Goal: Task Accomplishment & Management: Complete application form

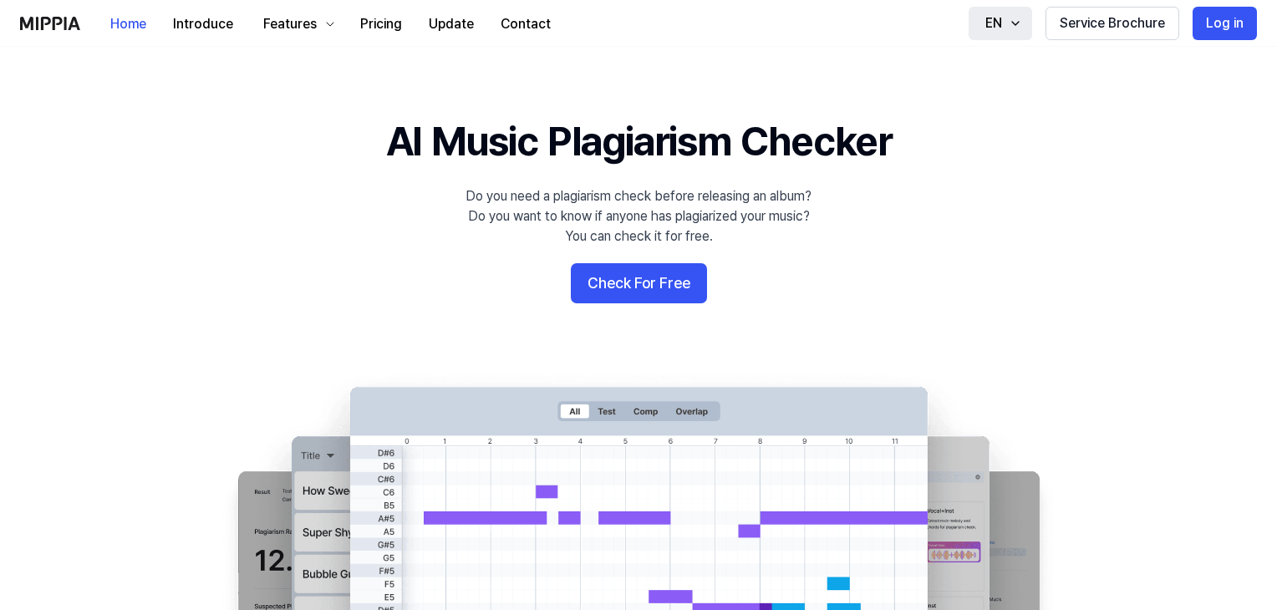
click at [1010, 21] on icon "button" at bounding box center [1015, 23] width 13 height 13
click at [588, 140] on h1 "AI Music Plagiarism Checker" at bounding box center [639, 142] width 506 height 56
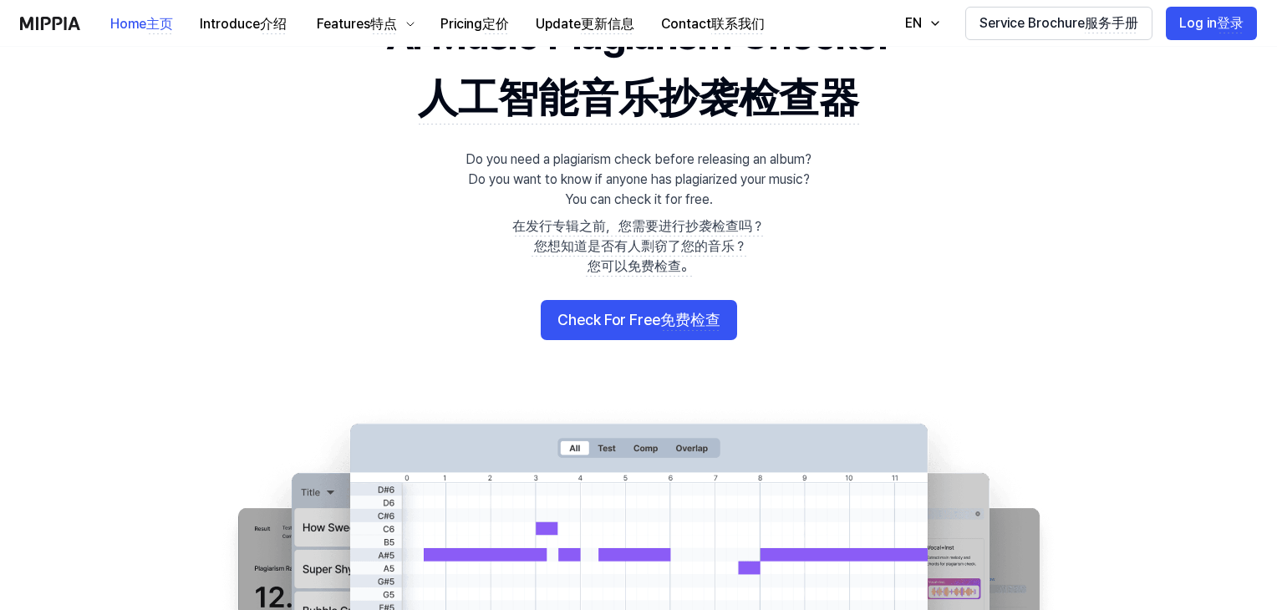
scroll to position [167, 0]
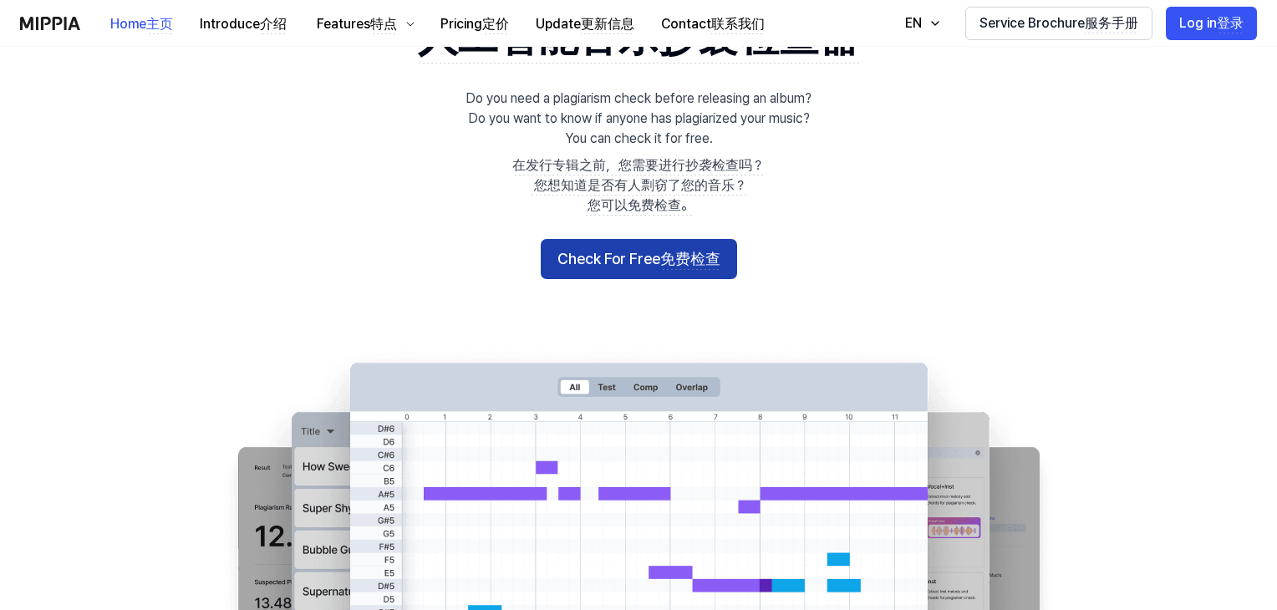
click at [629, 258] on button "Check For Free 免费检查" at bounding box center [639, 259] width 196 height 40
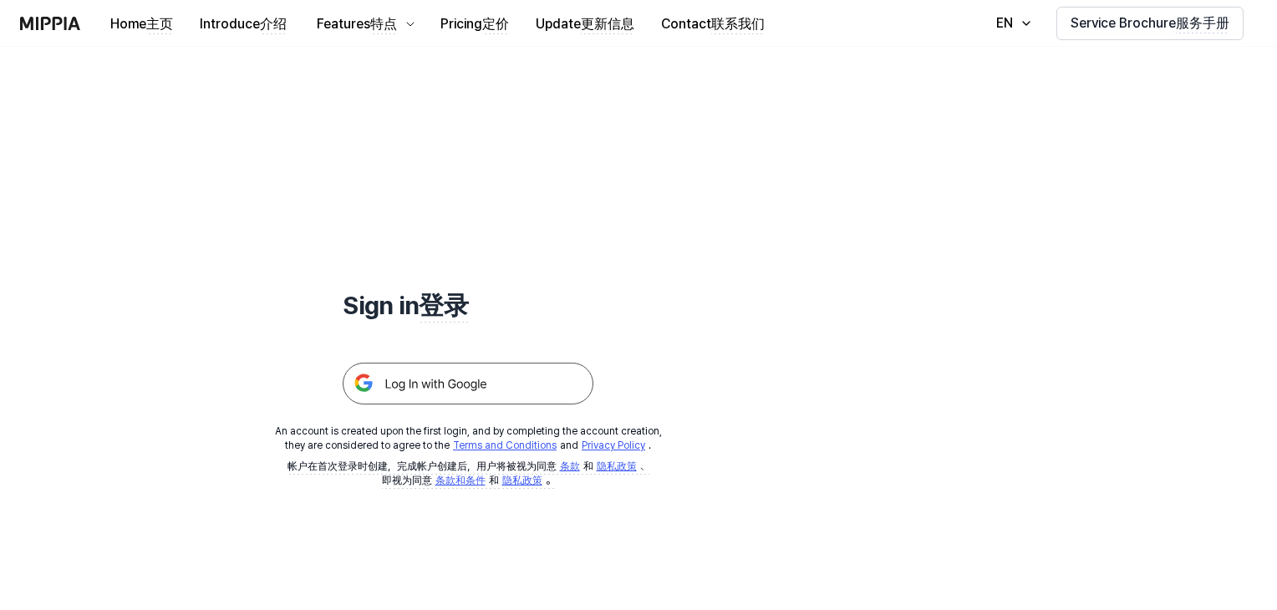
click at [454, 393] on img at bounding box center [468, 384] width 251 height 42
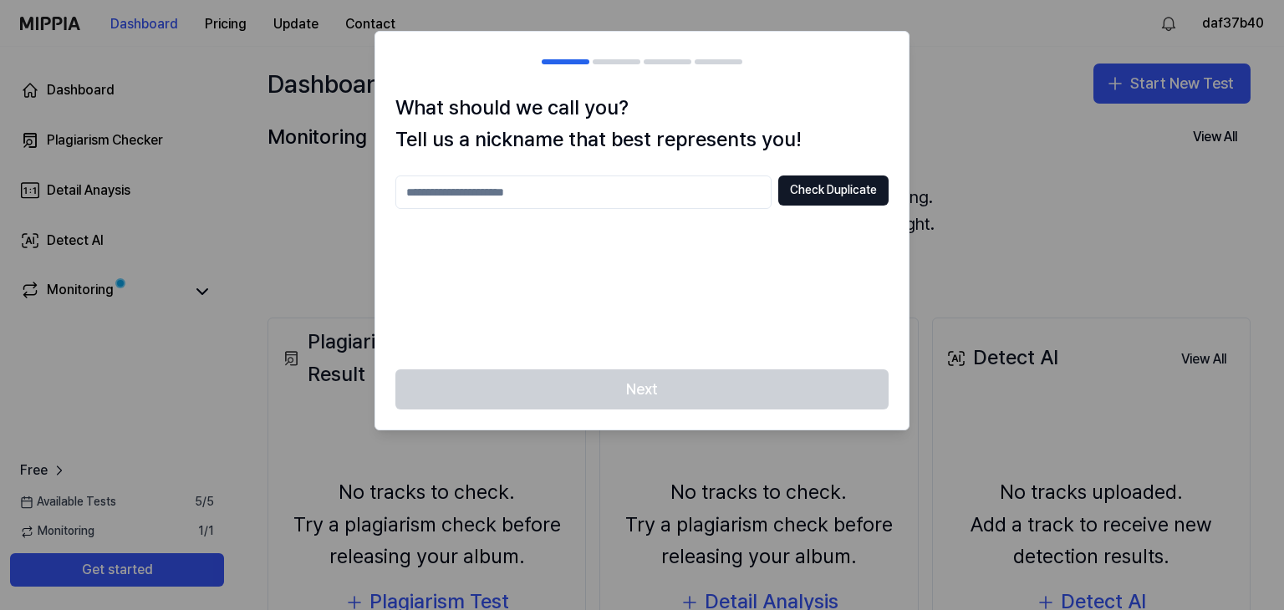
click at [650, 192] on input "text" at bounding box center [583, 192] width 376 height 33
type input "*"
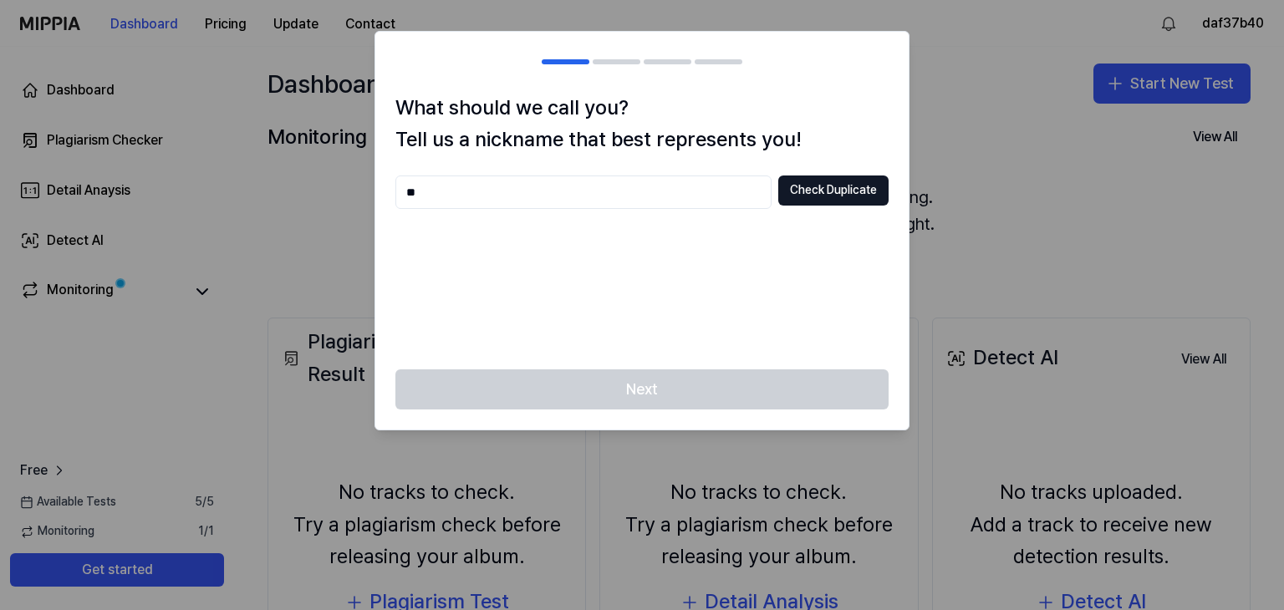
type input "*"
drag, startPoint x: 648, startPoint y: 193, endPoint x: 284, endPoint y: 229, distance: 365.3
click at [285, 229] on body "Dashboard Pricing Update Contact daf37b40 Dashboard Plagiarism Checker Detail A…" at bounding box center [642, 305] width 1284 height 610
type input "*"
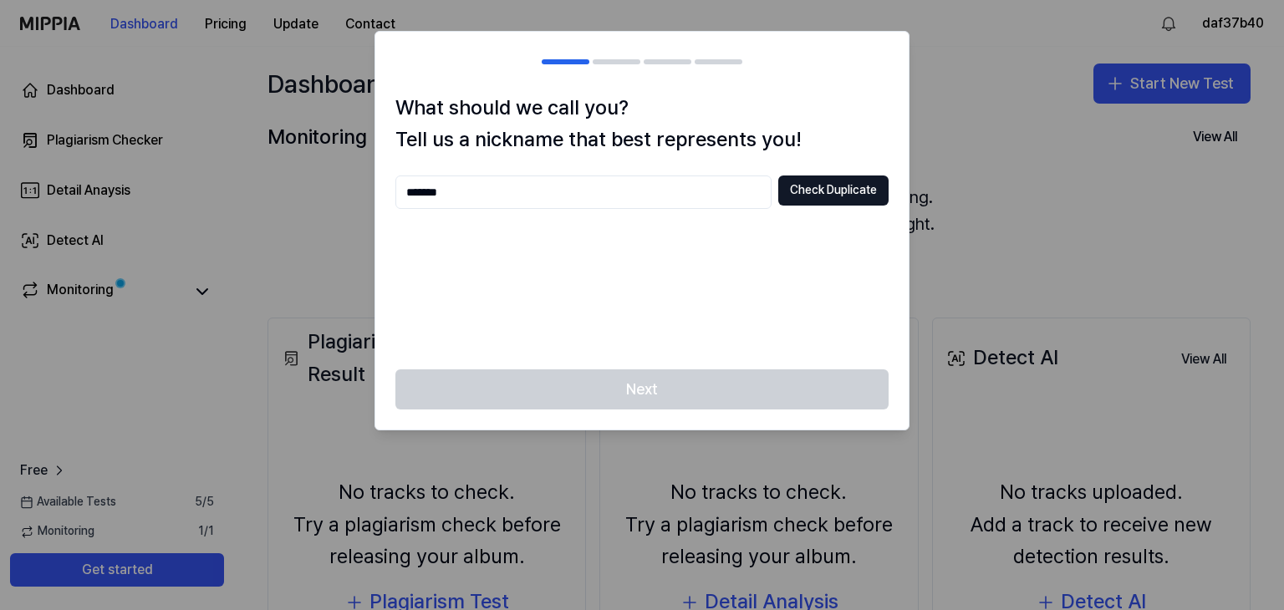
type input "*******"
